Goal: Task Accomplishment & Management: Use online tool/utility

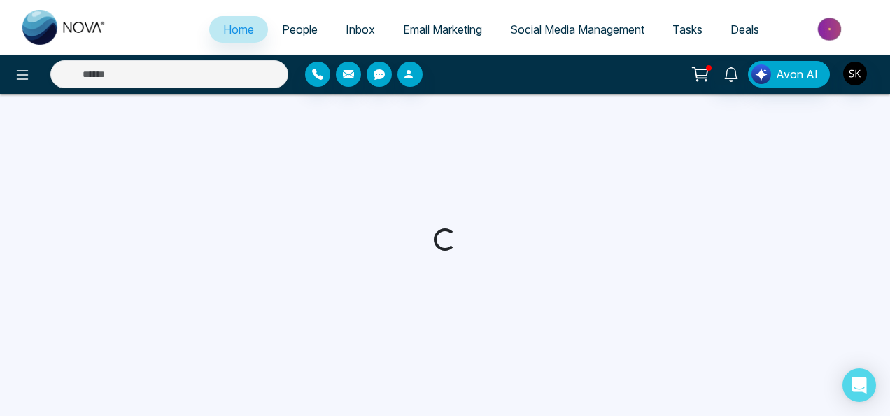
select select "*"
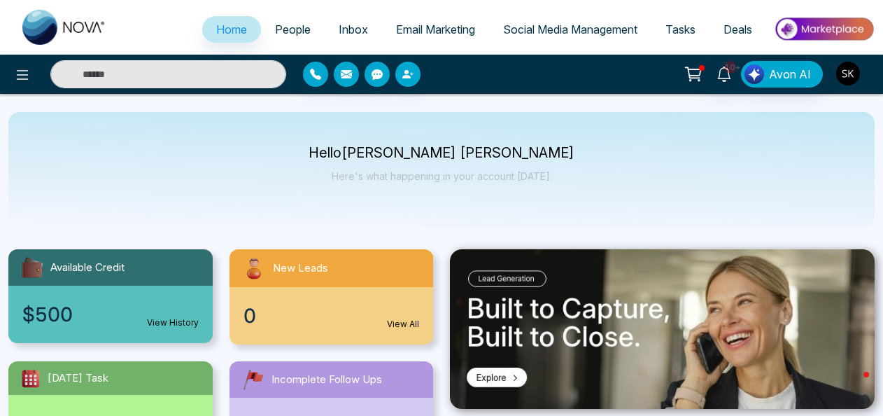
click at [854, 67] on img "button" at bounding box center [848, 74] width 24 height 24
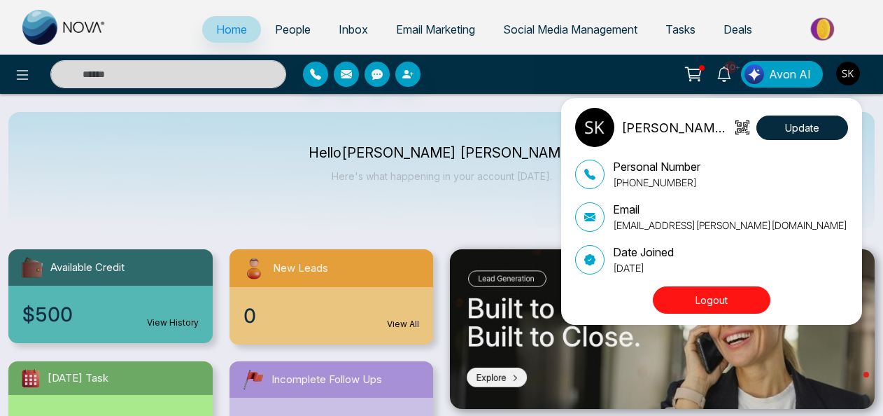
click at [512, 105] on div "[PERSON_NAME] [PERSON_NAME] Update Personal Number [PHONE_NUMBER] Email [EMAIL_…" at bounding box center [441, 208] width 883 height 416
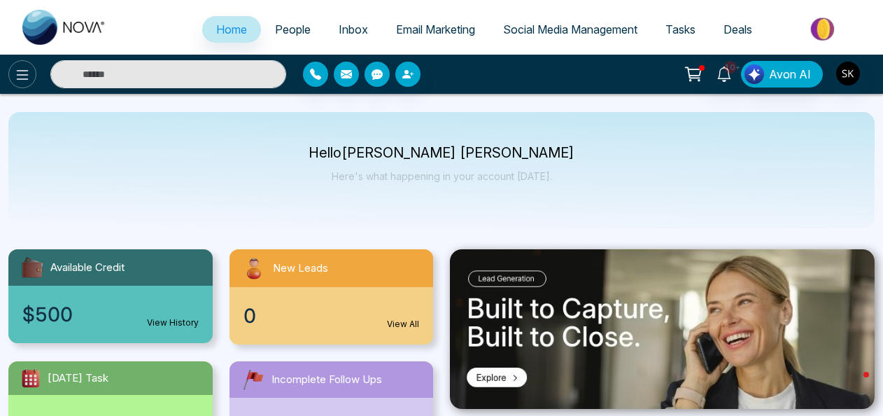
click at [20, 76] on icon at bounding box center [22, 74] width 17 height 17
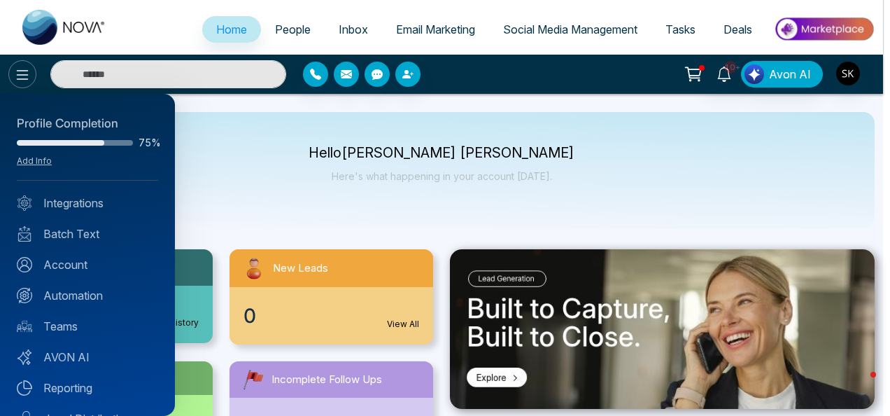
click at [20, 76] on div at bounding box center [445, 208] width 890 height 416
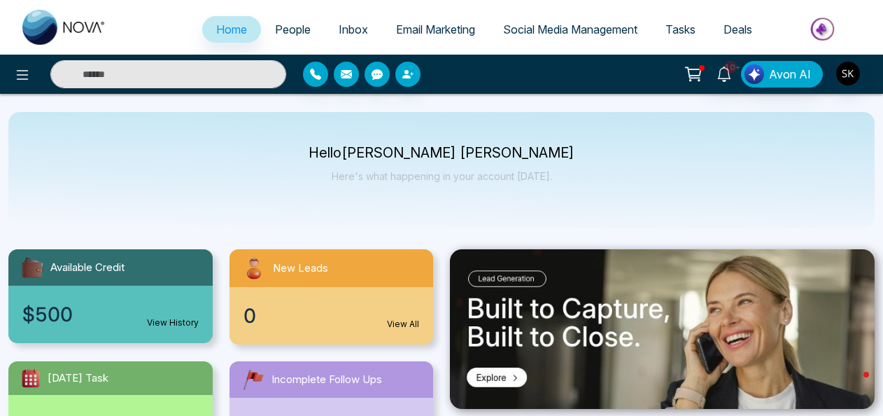
click at [834, 76] on div "10+ Avon AI" at bounding box center [698, 74] width 351 height 27
click at [849, 73] on img "button" at bounding box center [848, 74] width 24 height 24
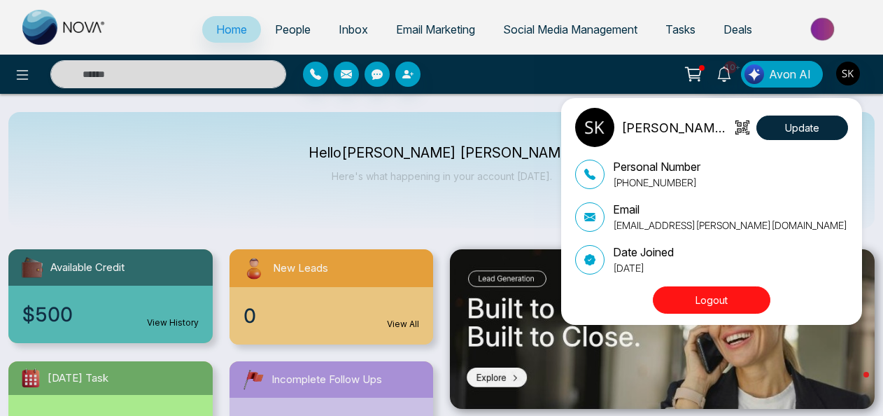
click at [849, 73] on div "[PERSON_NAME] [PERSON_NAME] Update Personal Number [PHONE_NUMBER] Email [EMAIL_…" at bounding box center [441, 208] width 883 height 416
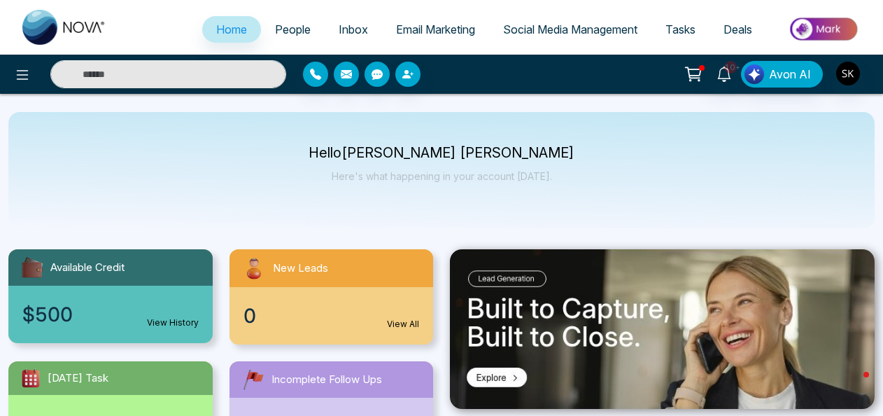
click at [600, 24] on span "Social Media Management" at bounding box center [570, 29] width 134 height 14
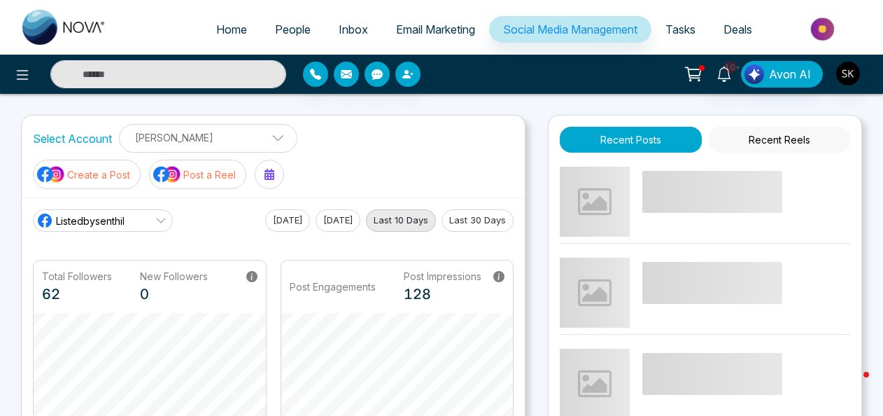
click at [120, 176] on p "Create a Post" at bounding box center [98, 174] width 63 height 15
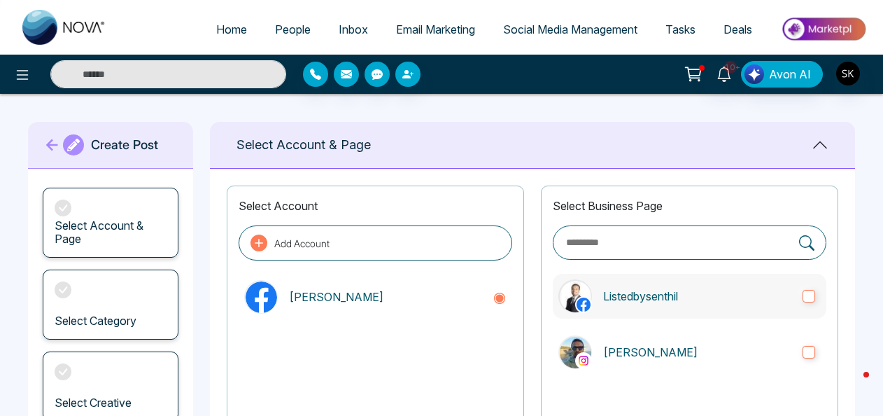
click at [645, 283] on label "Listedbysenthil" at bounding box center [690, 296] width 274 height 45
click at [641, 350] on p "[PERSON_NAME]" at bounding box center [697, 352] width 188 height 17
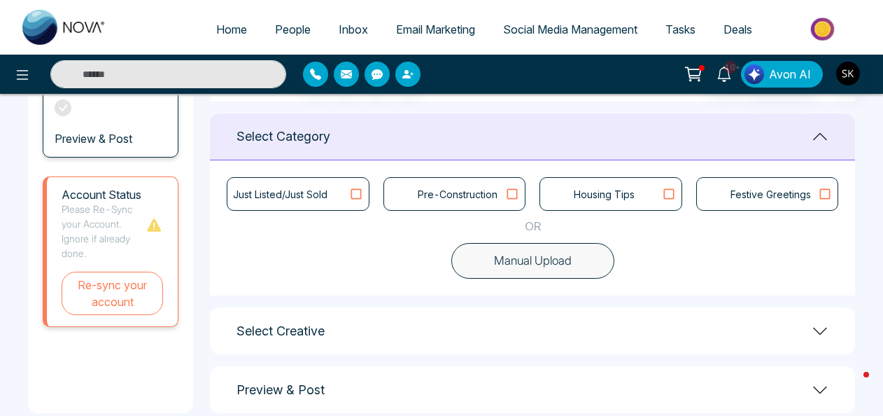
scroll to position [351, 0]
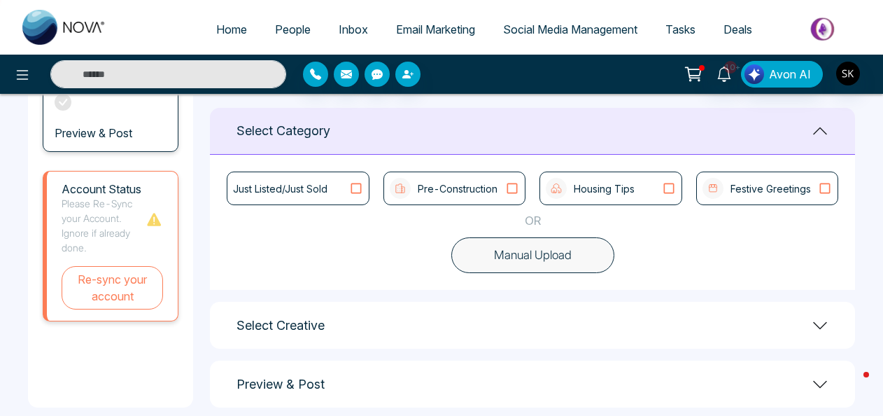
click at [831, 326] on div "Select Creative" at bounding box center [532, 325] width 645 height 47
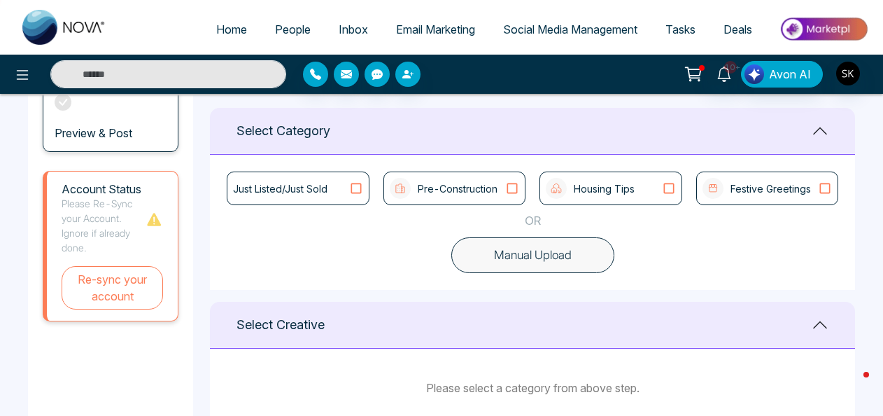
scroll to position [459, 0]
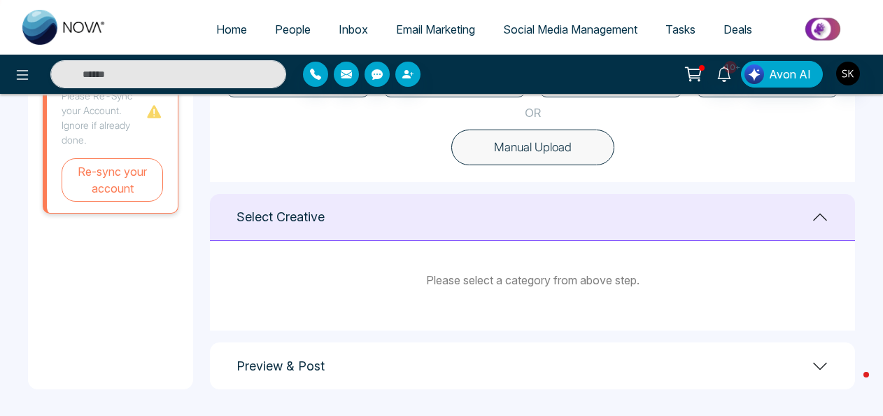
drag, startPoint x: 873, startPoint y: 283, endPoint x: 880, endPoint y: 267, distance: 18.5
click at [880, 267] on main "**********" at bounding box center [441, 26] width 883 height 782
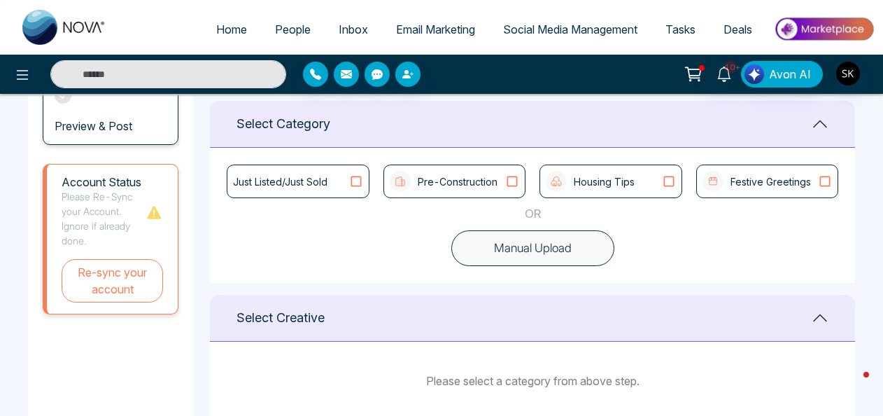
click at [662, 182] on icon at bounding box center [669, 181] width 18 height 14
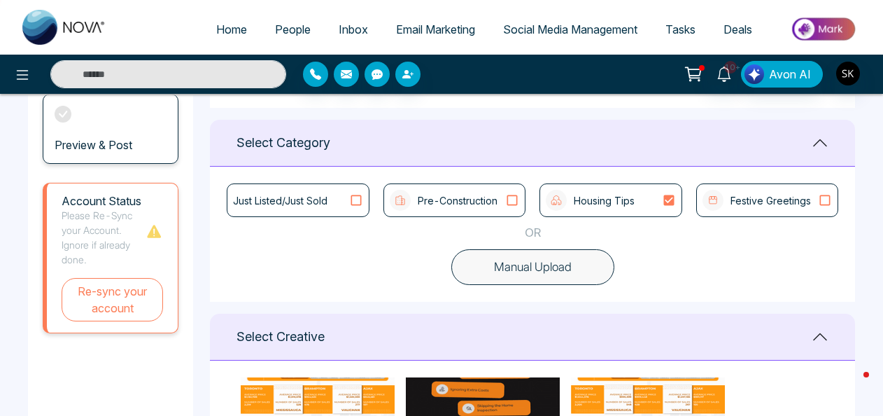
scroll to position [289, 0]
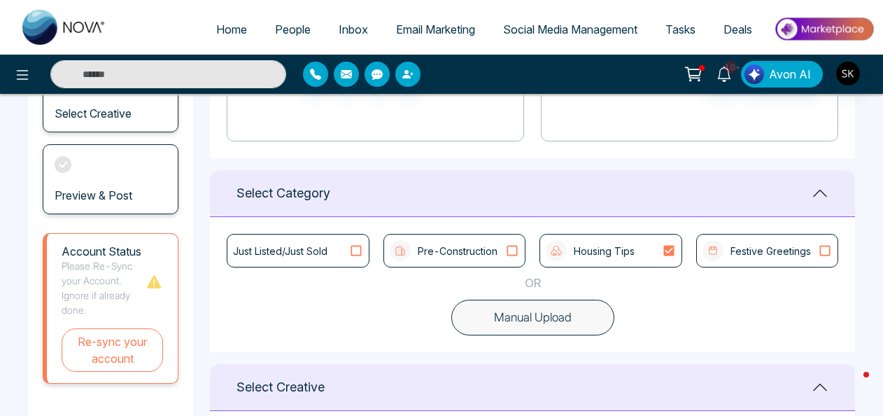
click at [356, 259] on div "Just Listed/Just Sold" at bounding box center [298, 251] width 142 height 34
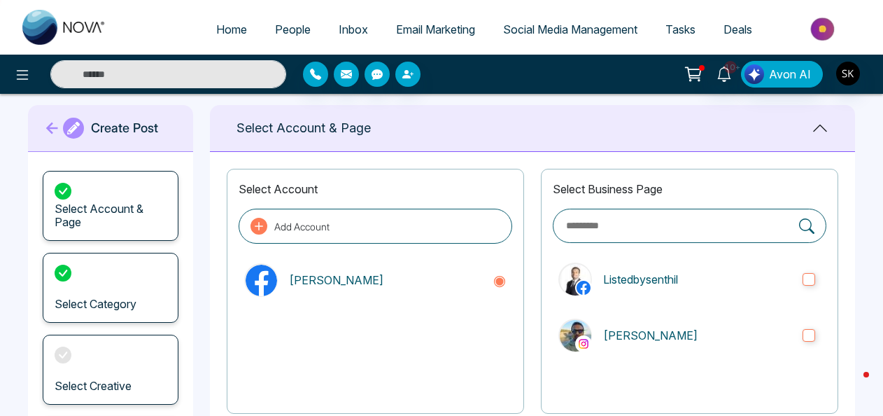
scroll to position [0, 0]
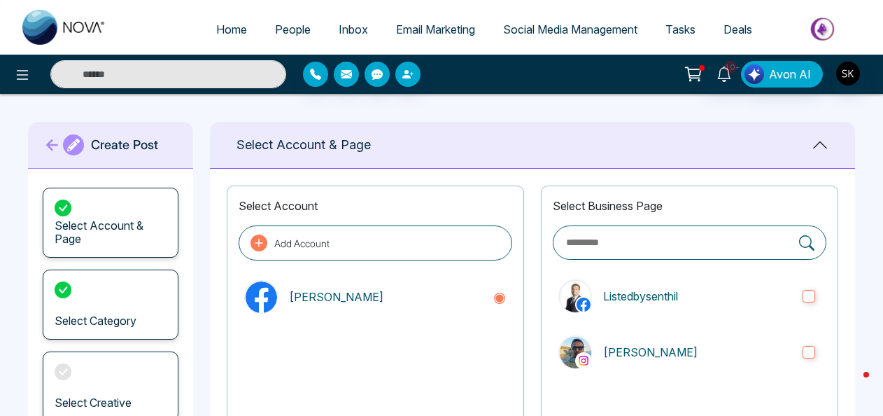
click at [431, 36] on link "Email Marketing" at bounding box center [435, 29] width 107 height 27
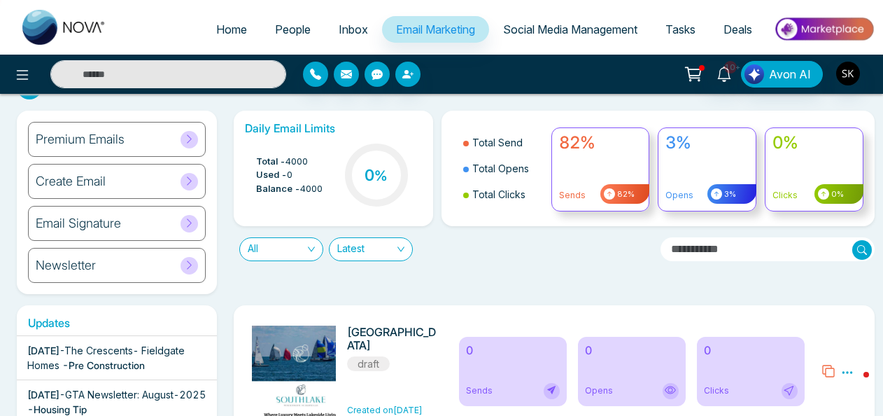
scroll to position [3, 0]
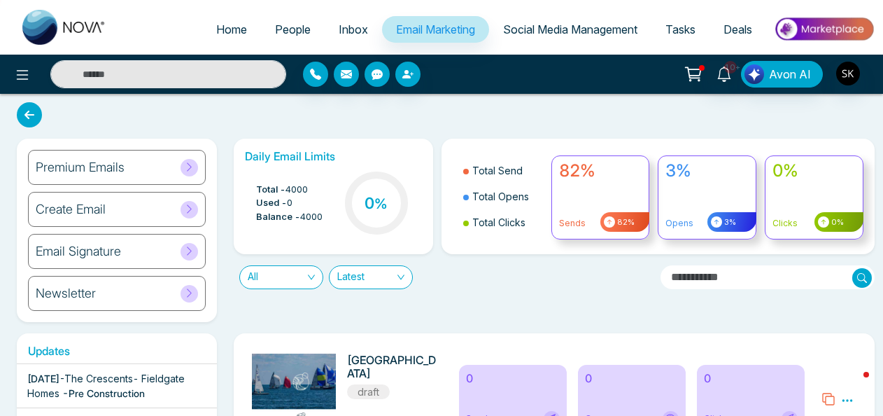
click at [297, 46] on ul "Home People Inbox Email Marketing Social Media Management Tasks Deals" at bounding box center [497, 30] width 754 height 38
click at [283, 24] on span "People" at bounding box center [293, 29] width 36 height 14
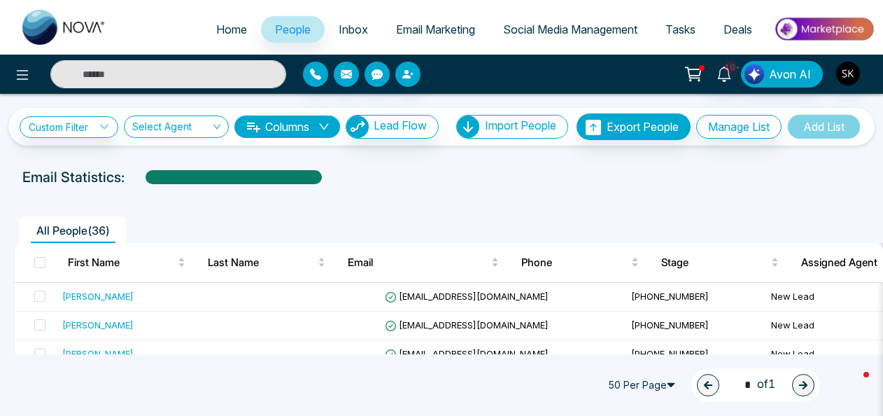
click at [238, 24] on link "Home" at bounding box center [231, 29] width 59 height 27
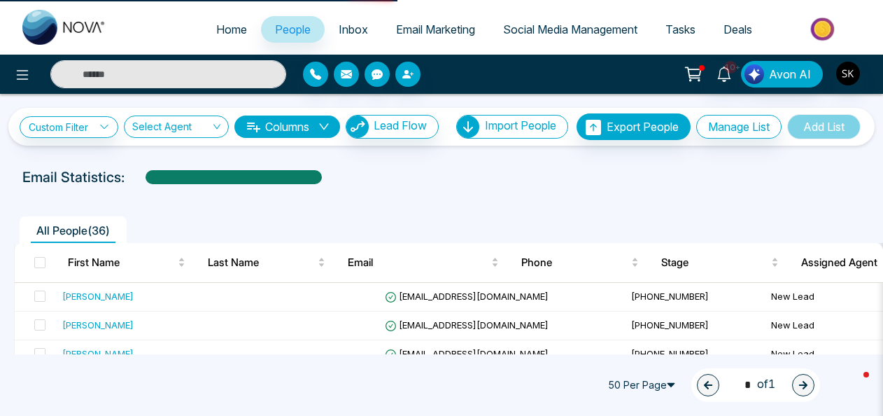
select select "*"
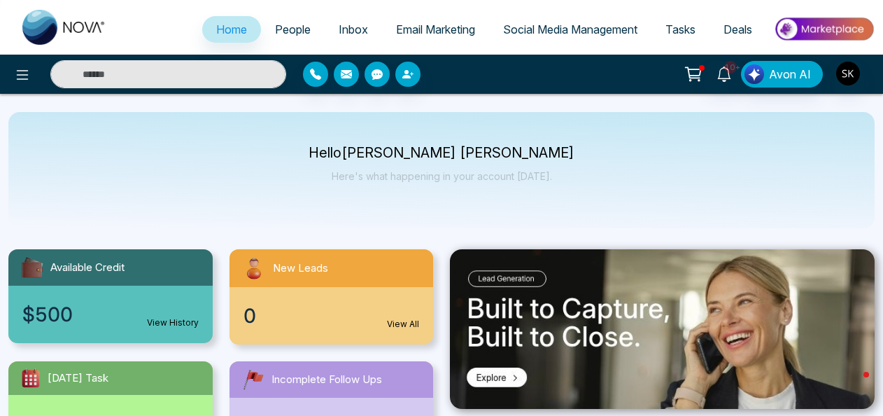
click at [466, 10] on div "Home People Inbox Email Marketing Social Media Management Tasks Deals" at bounding box center [441, 27] width 883 height 55
click at [857, 72] on img "button" at bounding box center [848, 74] width 24 height 24
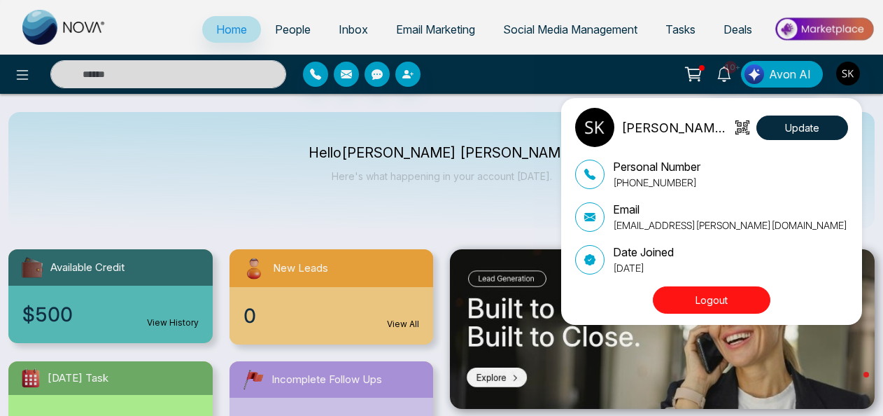
click at [715, 293] on button "Logout" at bounding box center [712, 299] width 118 height 27
